Goal: Task Accomplishment & Management: Manage account settings

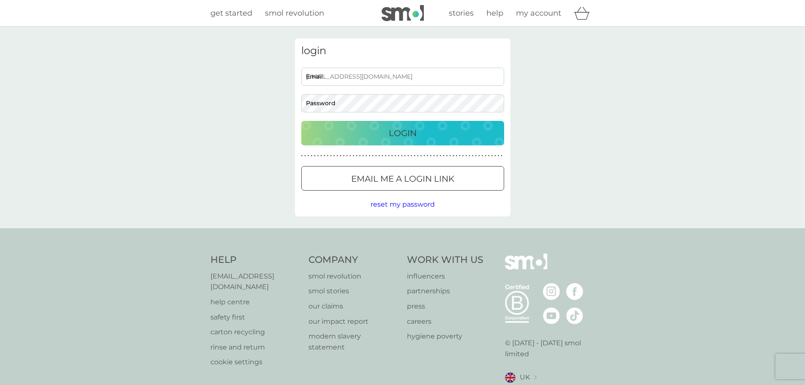
click at [377, 76] on input "[EMAIL_ADDRESS][DOMAIN_NAME]" at bounding box center [402, 77] width 203 height 18
type input "[EMAIL_ADDRESS][DOMAIN_NAME]"
click at [404, 133] on p "Login" at bounding box center [403, 133] width 28 height 14
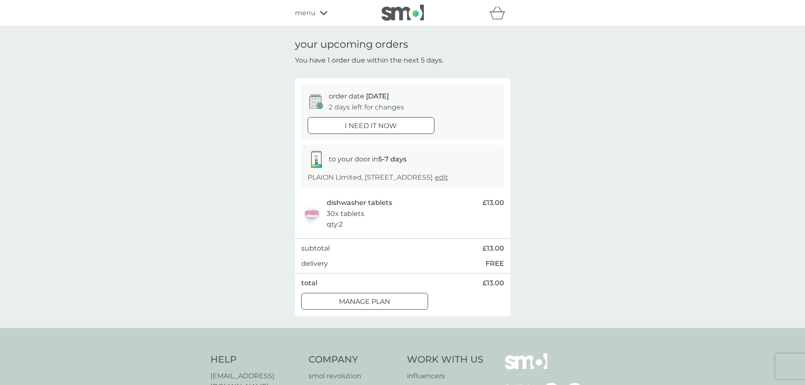
click at [362, 306] on div at bounding box center [364, 301] width 30 height 9
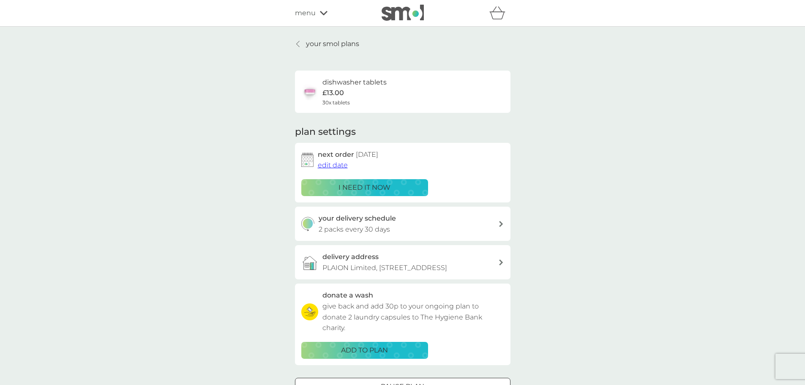
click at [330, 164] on span "edit date" at bounding box center [333, 165] width 30 height 8
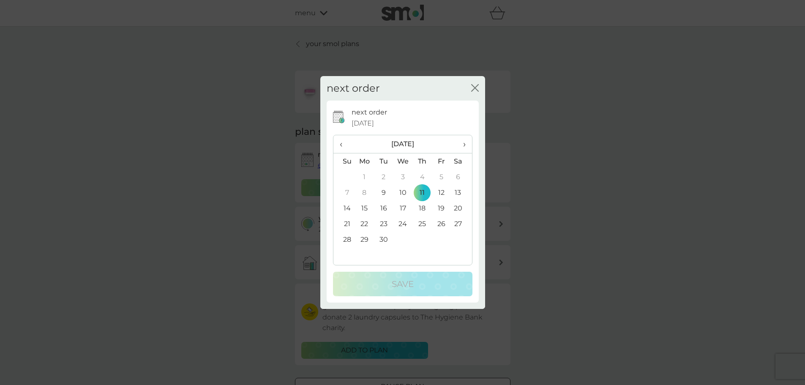
click at [421, 211] on td "18" at bounding box center [421, 208] width 19 height 16
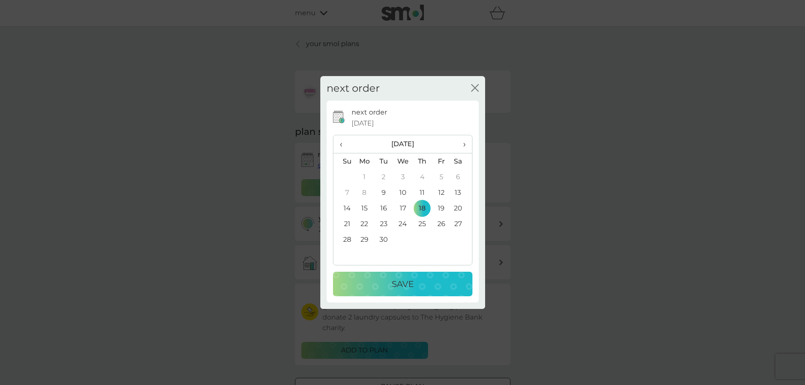
click at [403, 287] on p "Save" at bounding box center [403, 284] width 22 height 14
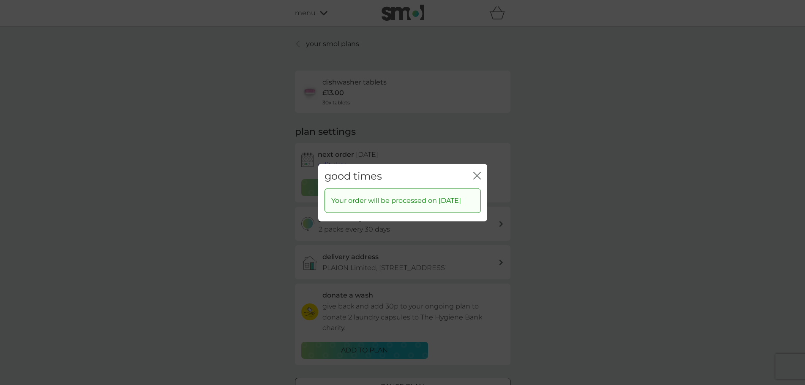
click at [481, 169] on div "good times close" at bounding box center [402, 176] width 169 height 25
click at [479, 172] on icon "close" at bounding box center [477, 176] width 8 height 8
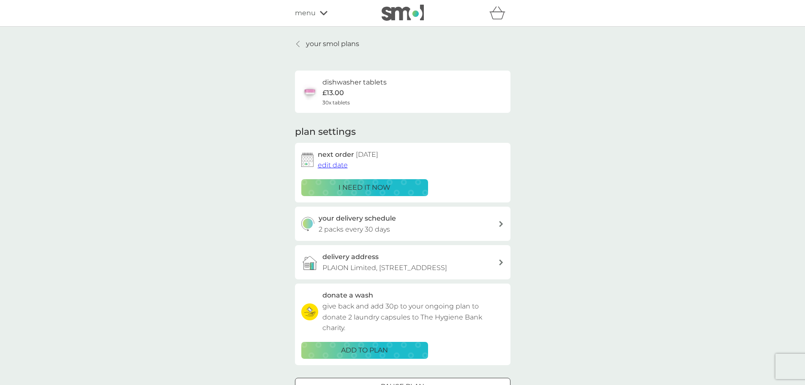
drag, startPoint x: 622, startPoint y: 101, endPoint x: 659, endPoint y: 57, distance: 56.9
click at [622, 100] on div "your smol plans dishwasher tablets £13.00 30x tablets plan settings next order …" at bounding box center [402, 228] width 805 height 403
